Goal: Find specific page/section: Find specific page/section

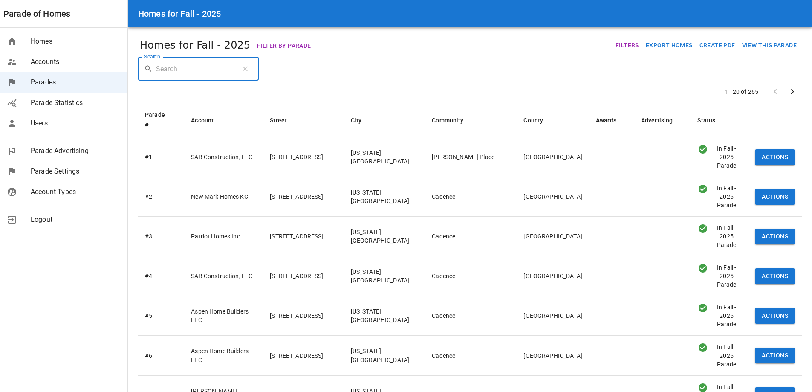
click at [183, 72] on input "Search" at bounding box center [195, 69] width 78 height 24
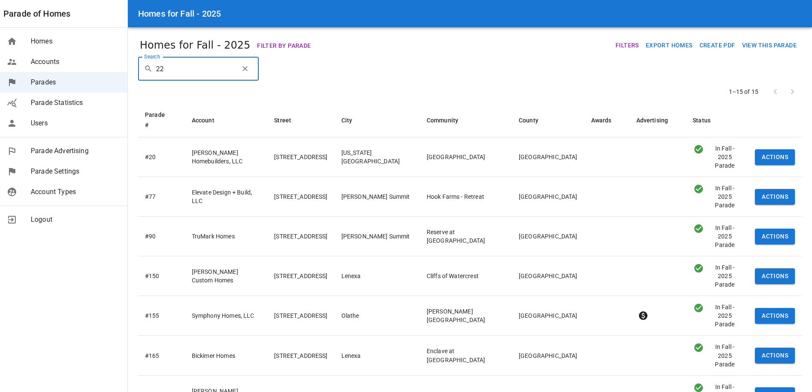
type input "2"
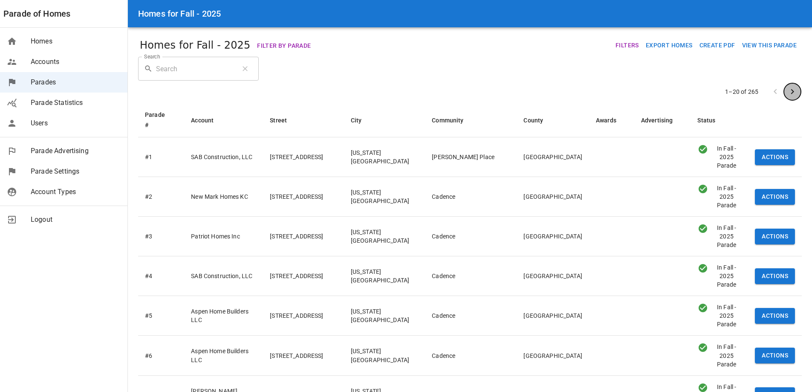
click at [794, 92] on icon "next page" at bounding box center [792, 92] width 10 height 10
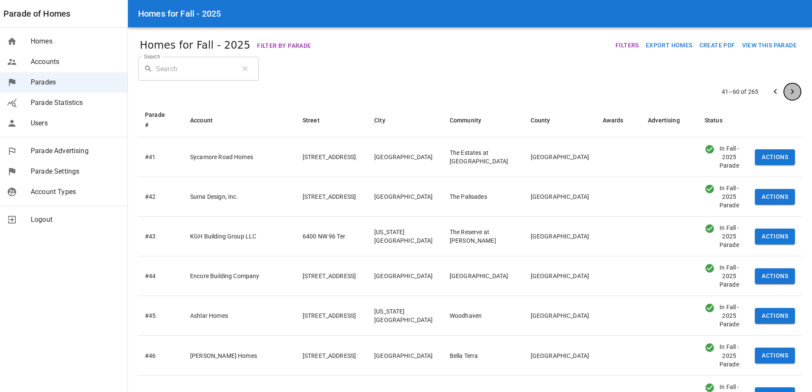
click at [794, 92] on icon "next page" at bounding box center [792, 92] width 10 height 10
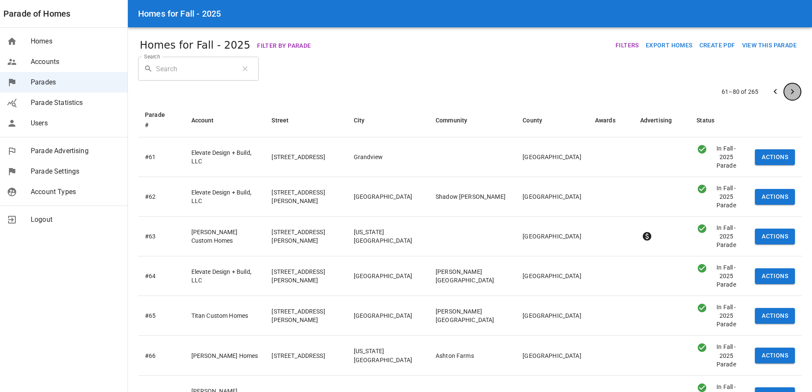
click at [794, 92] on icon "next page" at bounding box center [792, 92] width 10 height 10
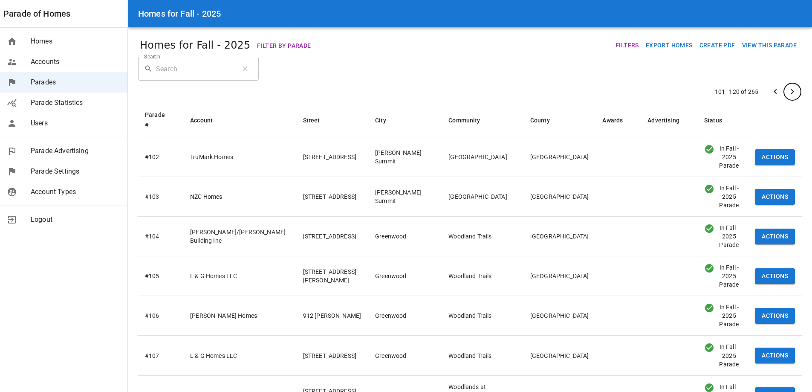
click at [794, 92] on icon "next page" at bounding box center [792, 92] width 10 height 10
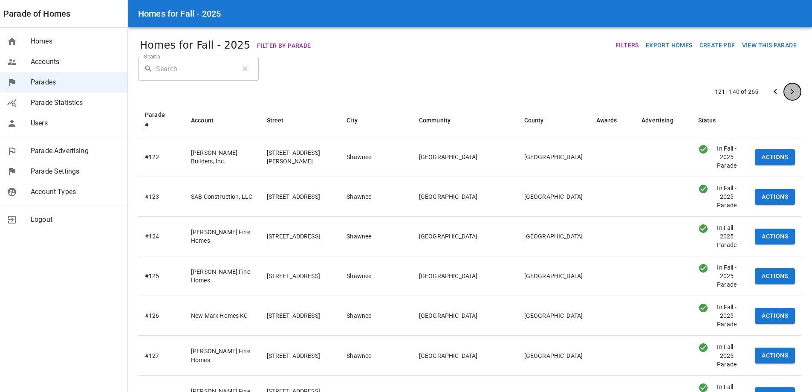
click at [794, 92] on icon "next page" at bounding box center [792, 92] width 10 height 10
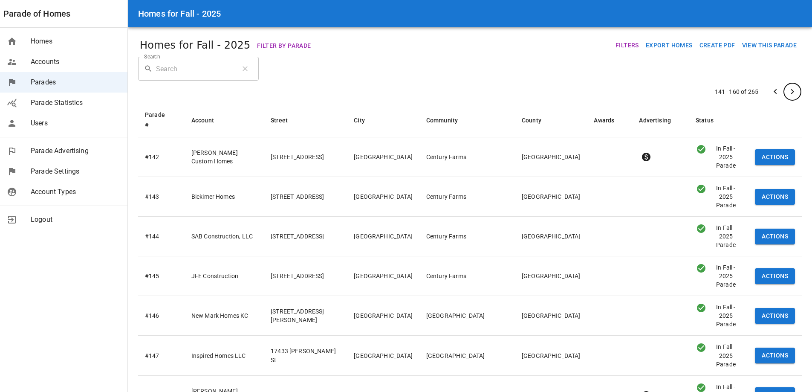
click at [794, 92] on icon "next page" at bounding box center [792, 92] width 10 height 10
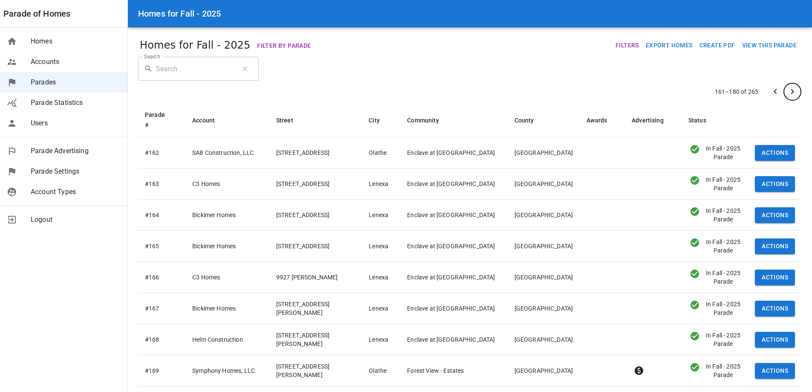
click at [794, 92] on icon "next page" at bounding box center [792, 92] width 10 height 10
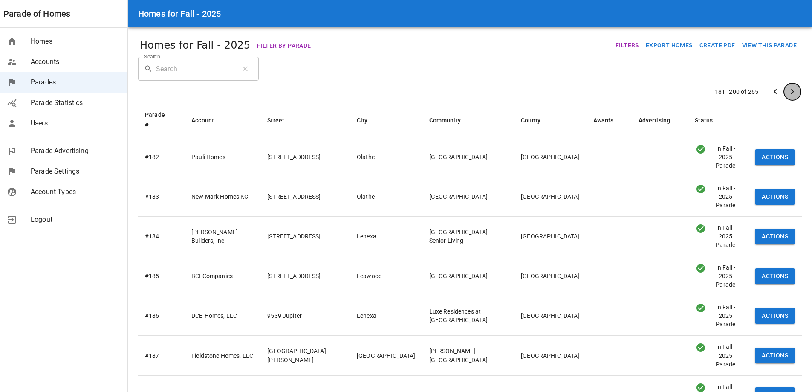
click at [794, 92] on icon "next page" at bounding box center [792, 92] width 10 height 10
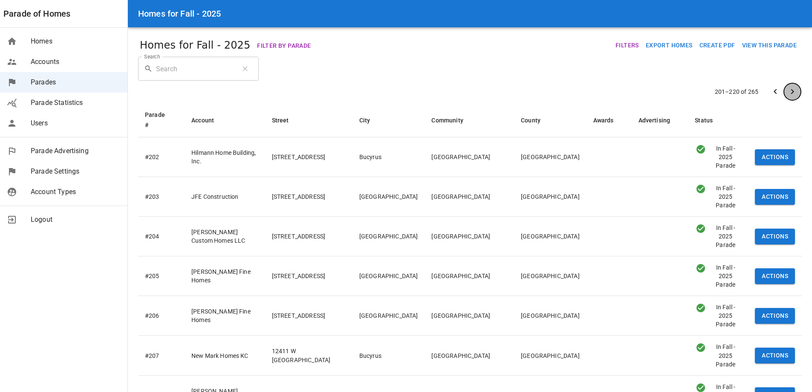
click at [794, 92] on icon "next page" at bounding box center [792, 92] width 10 height 10
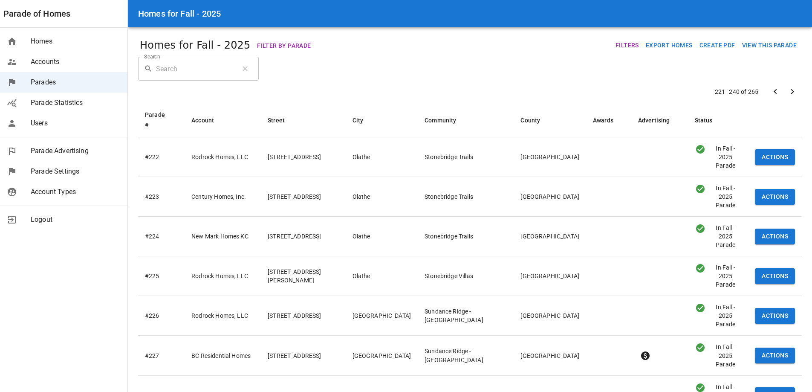
click at [240, 216] on td "New Mark Homes KC" at bounding box center [223, 236] width 76 height 40
click at [779, 228] on button "Actions" at bounding box center [775, 236] width 40 height 16
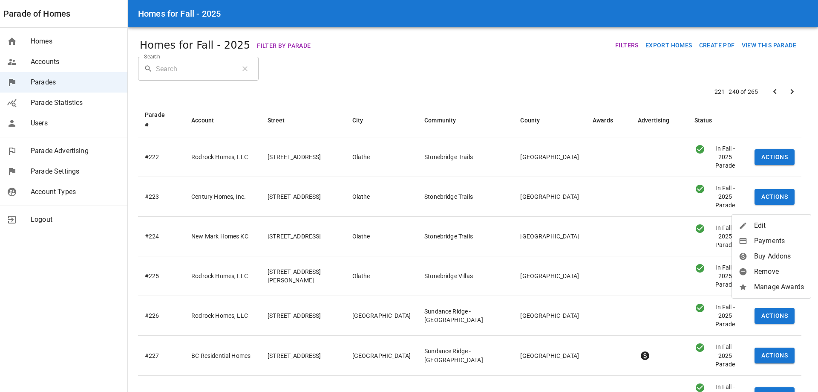
click at [773, 222] on span "Edit" at bounding box center [779, 225] width 50 height 10
